Goal: Information Seeking & Learning: Learn about a topic

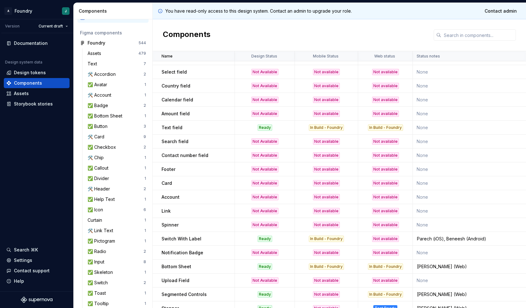
scroll to position [20, 0]
click at [110, 200] on div "✅ Help Text" at bounding box center [103, 200] width 30 height 6
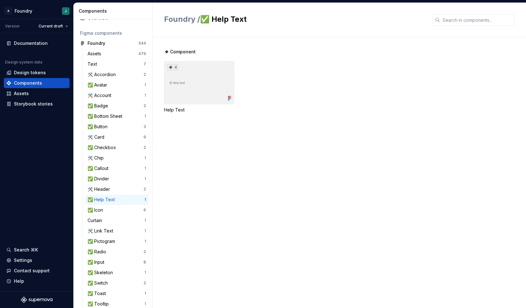
click at [212, 71] on div "4" at bounding box center [199, 82] width 70 height 43
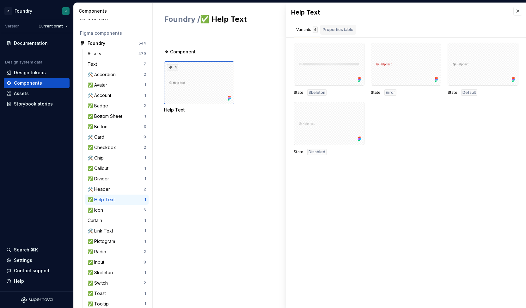
click at [349, 30] on div "Properties table" at bounding box center [338, 30] width 31 height 6
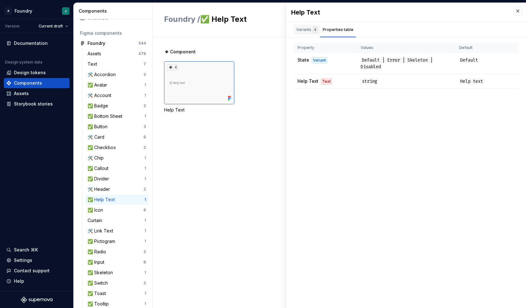
click at [314, 32] on div "4" at bounding box center [315, 30] width 5 height 6
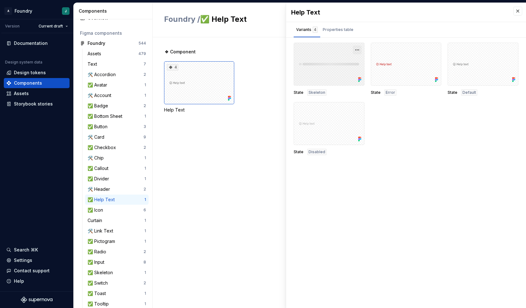
click at [355, 48] on button "button" at bounding box center [357, 50] width 9 height 9
click at [336, 61] on div "Open in [GEOGRAPHIC_DATA]" at bounding box center [337, 68] width 41 height 19
click at [110, 108] on div "✅ Badge" at bounding box center [99, 106] width 23 height 6
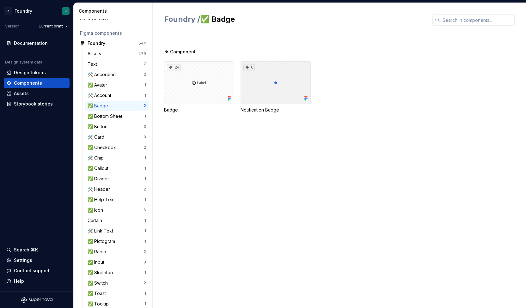
click at [294, 88] on div "6" at bounding box center [276, 82] width 70 height 43
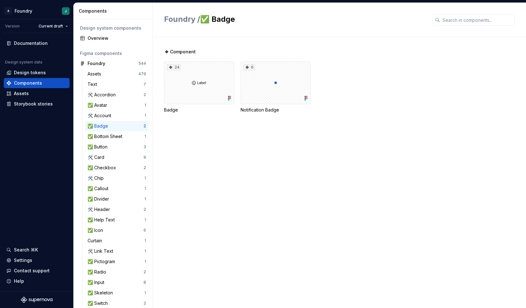
click at [203, 165] on div "❖ Component 24 Badge 6 Notification Badge" at bounding box center [345, 172] width 362 height 271
click at [212, 164] on div "❖ Component 24 Badge 6 Notification Badge" at bounding box center [345, 172] width 362 height 271
